Goal: Navigation & Orientation: Find specific page/section

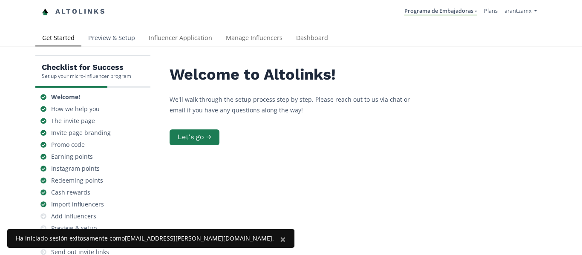
click at [97, 35] on link "Preview & Setup" at bounding box center [111, 38] width 60 height 17
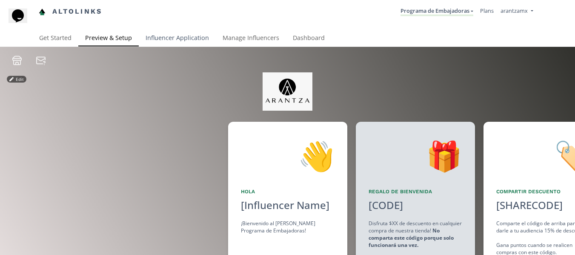
click at [179, 40] on link "Influencer Application" at bounding box center [177, 38] width 77 height 17
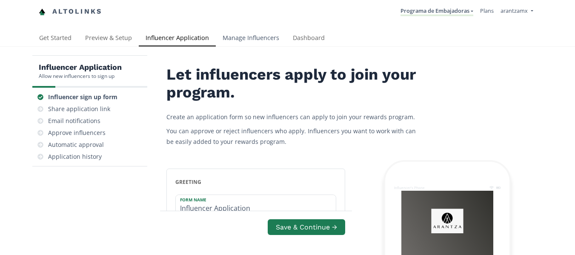
click at [249, 40] on link "Manage Influencers" at bounding box center [251, 38] width 70 height 17
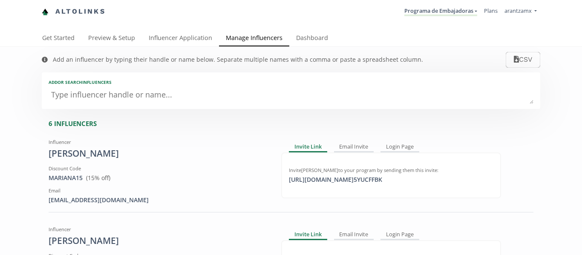
click at [312, 39] on link "Dashboard" at bounding box center [312, 38] width 46 height 17
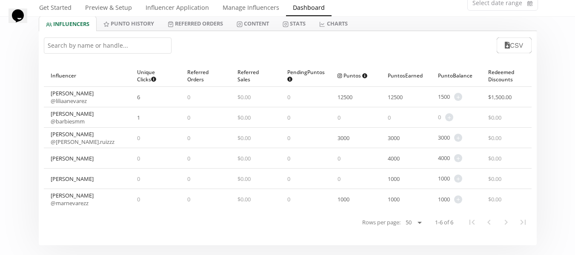
scroll to position [43, 0]
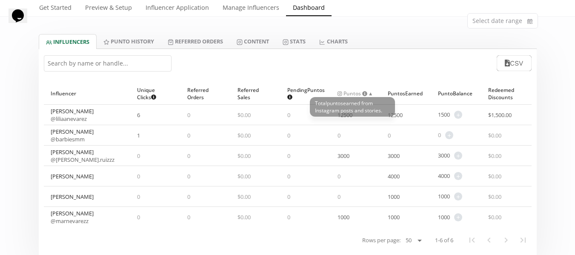
click at [353, 93] on span "Puntos Total puntos earned from Instagram posts and stories." at bounding box center [353, 93] width 30 height 7
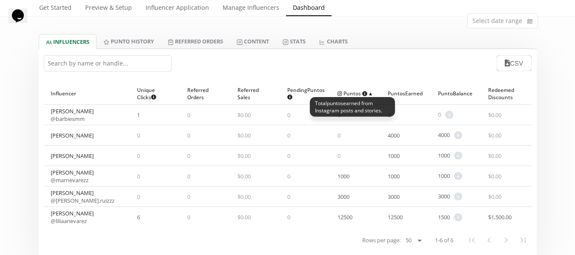
click at [353, 92] on span "Puntos Total puntos earned from Instagram posts and stories." at bounding box center [353, 93] width 30 height 7
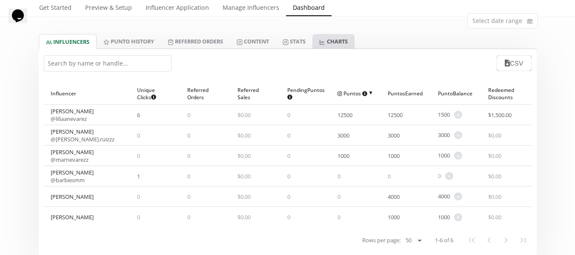
click at [342, 41] on link "CHARTS" at bounding box center [334, 41] width 42 height 14
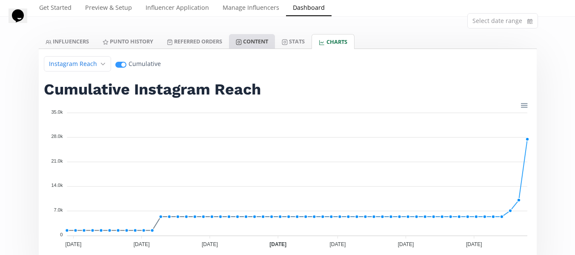
click at [252, 40] on link "Content" at bounding box center [252, 41] width 46 height 14
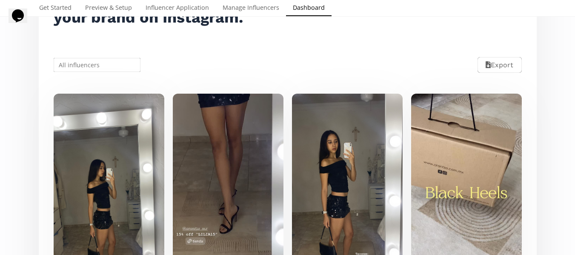
scroll to position [85, 0]
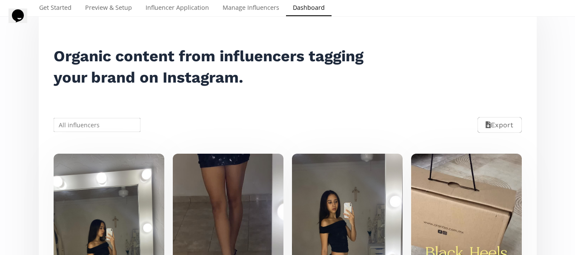
click at [82, 128] on input "text" at bounding box center [97, 125] width 90 height 17
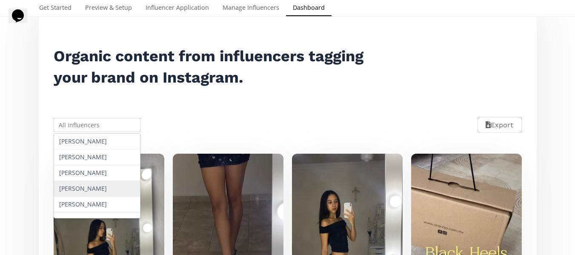
click at [86, 192] on div "[PERSON_NAME]" at bounding box center [97, 189] width 86 height 16
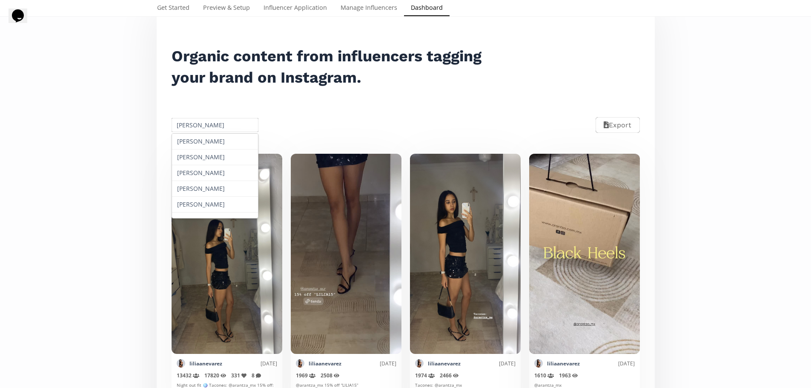
click at [225, 126] on input "[PERSON_NAME]" at bounding box center [215, 125] width 90 height 17
click at [215, 158] on div "[PERSON_NAME]" at bounding box center [215, 157] width 86 height 16
type input "[PERSON_NAME]"
